Goal: Find specific page/section: Find specific page/section

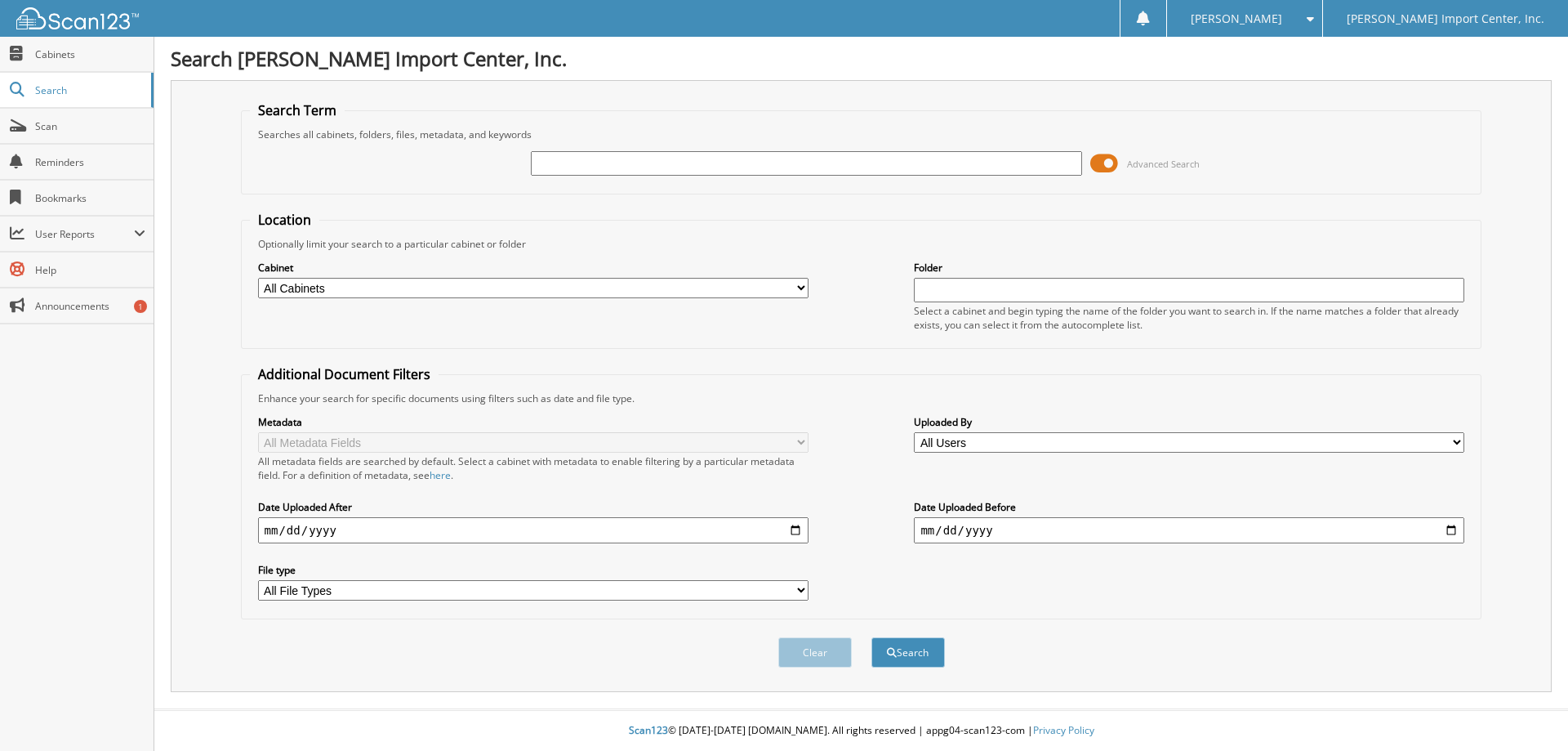
drag, startPoint x: 620, startPoint y: 176, endPoint x: 602, endPoint y: 175, distance: 18.0
click at [615, 176] on div at bounding box center [806, 163] width 550 height 28
click at [593, 164] on input "text" at bounding box center [806, 163] width 550 height 25
type input "2"
type input "1951288"
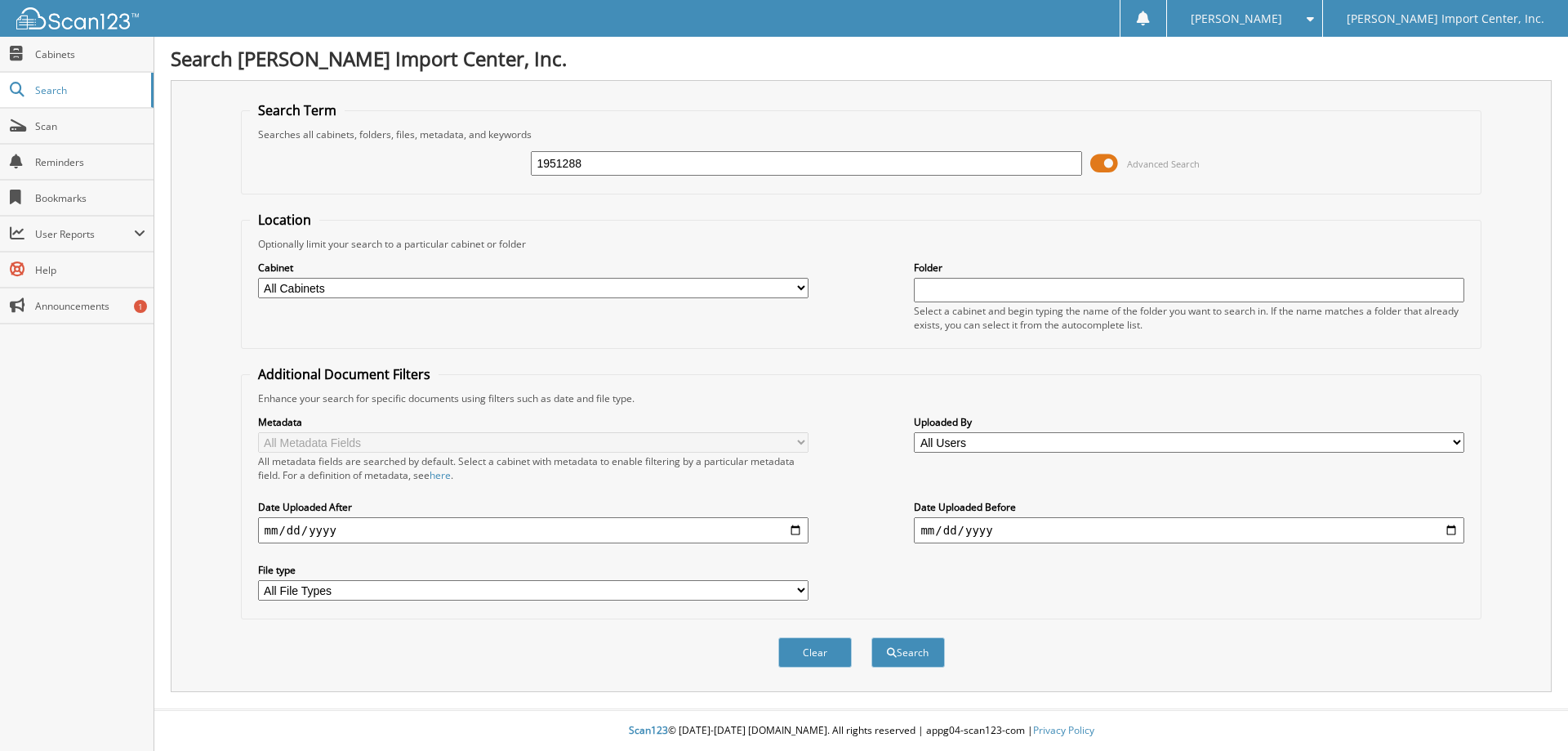
click at [871, 637] on button "Search" at bounding box center [908, 652] width 74 height 30
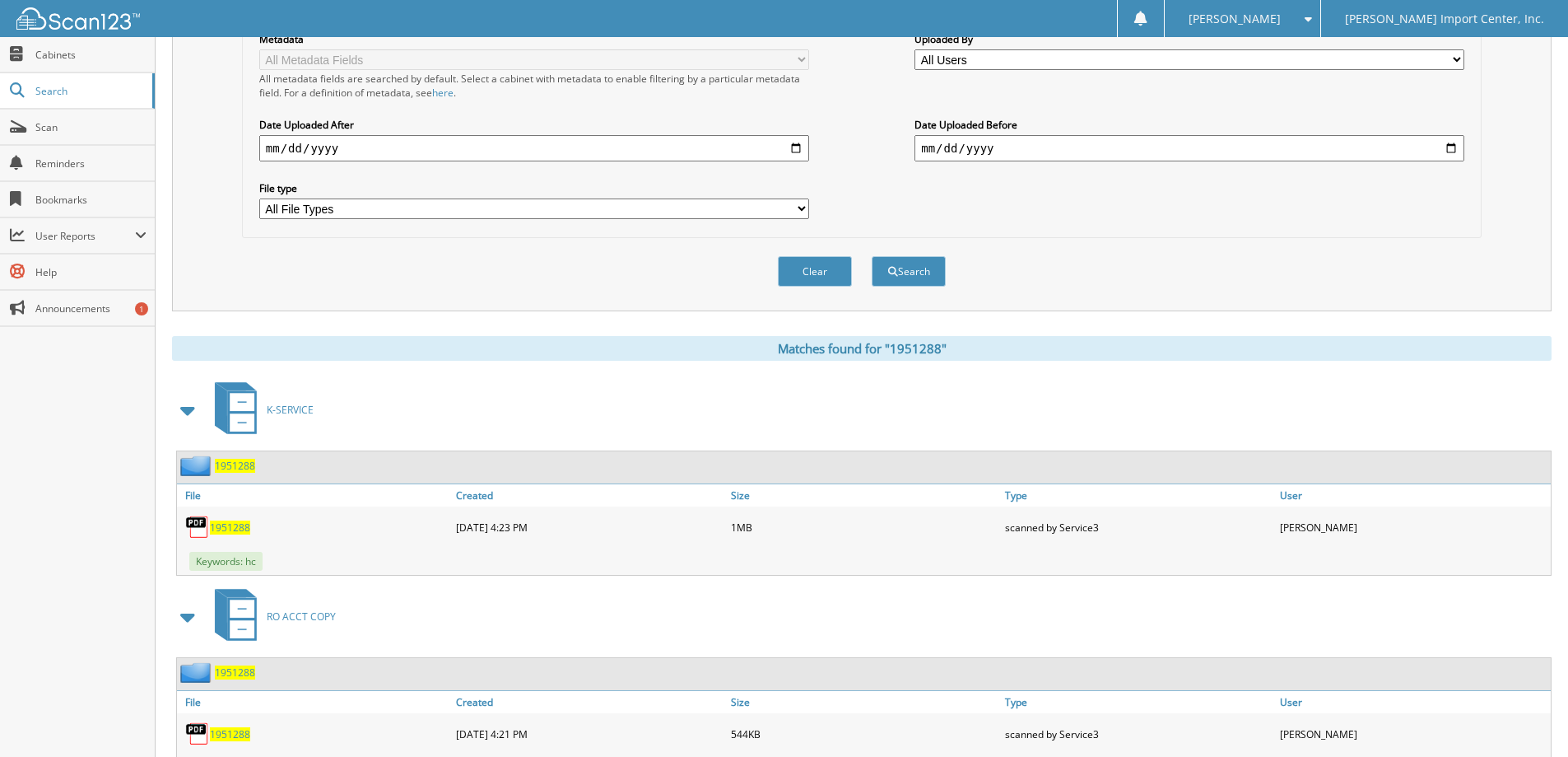
scroll to position [462, 0]
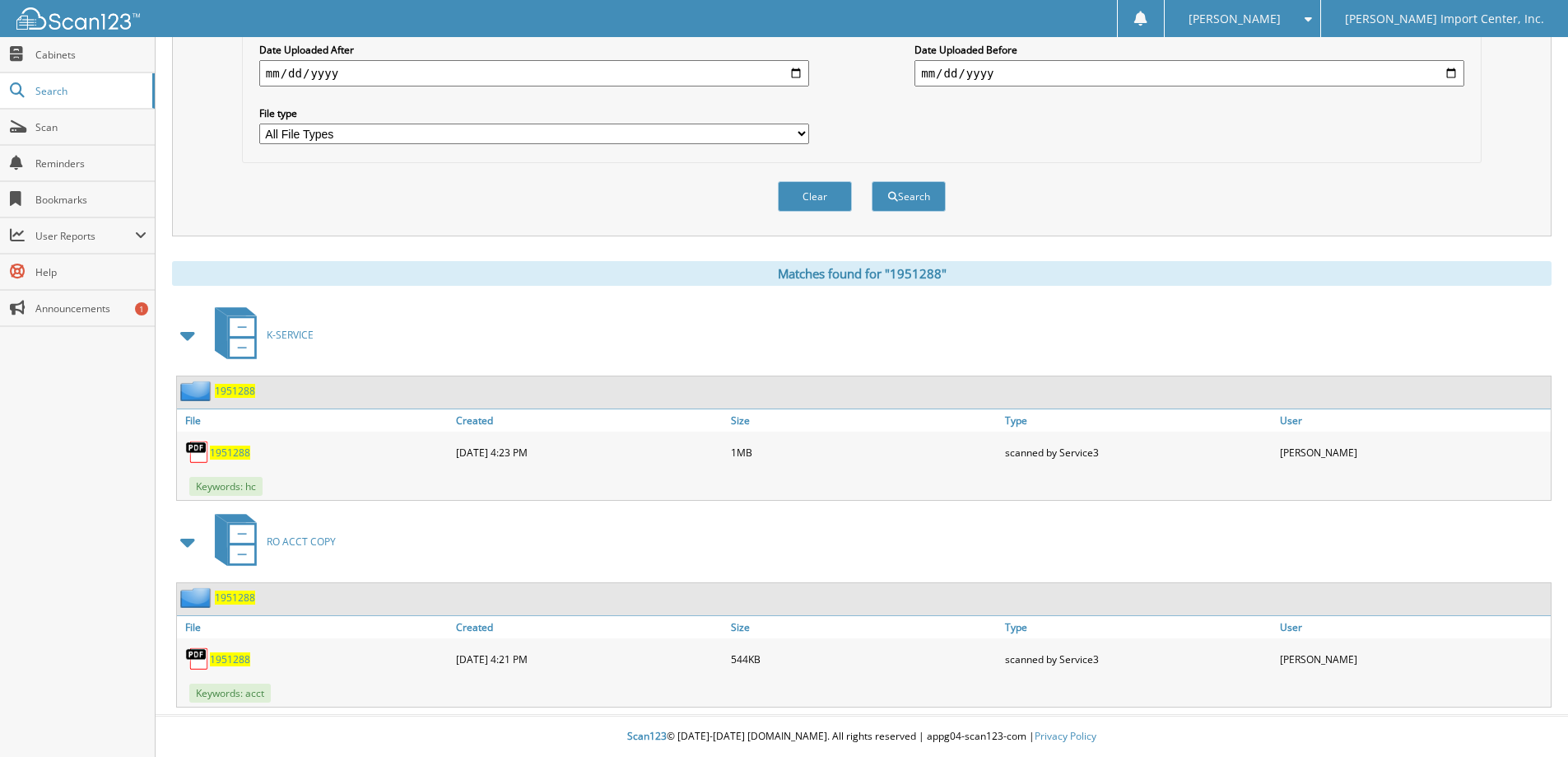
click at [230, 450] on span "1951288" at bounding box center [230, 452] width 40 height 14
